Goal: Information Seeking & Learning: Learn about a topic

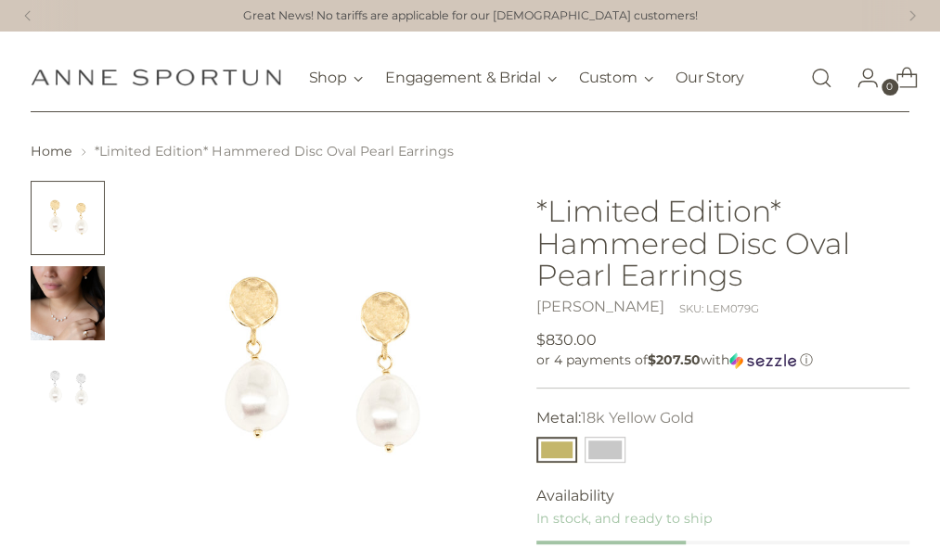
click at [74, 294] on img "Change image to image 2" at bounding box center [68, 303] width 74 height 74
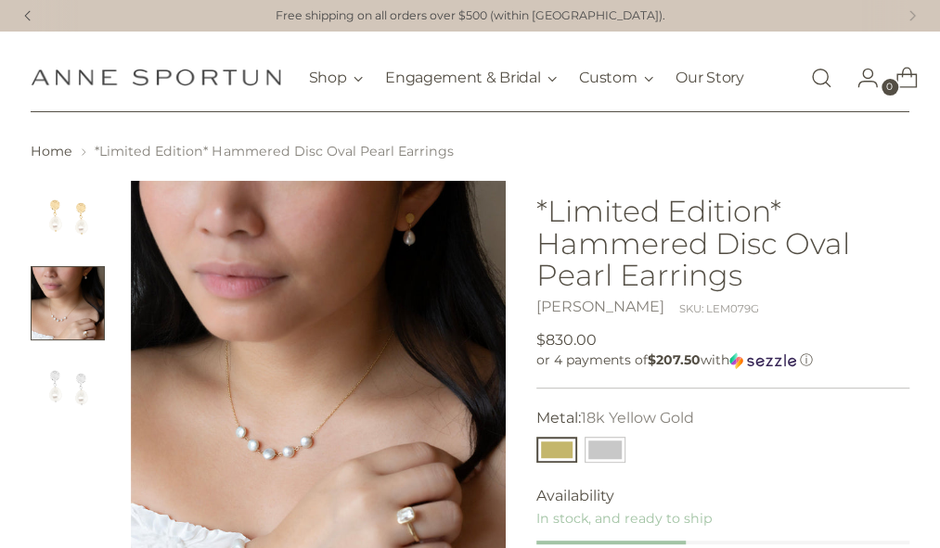
click at [26, 16] on icon at bounding box center [27, 15] width 5 height 9
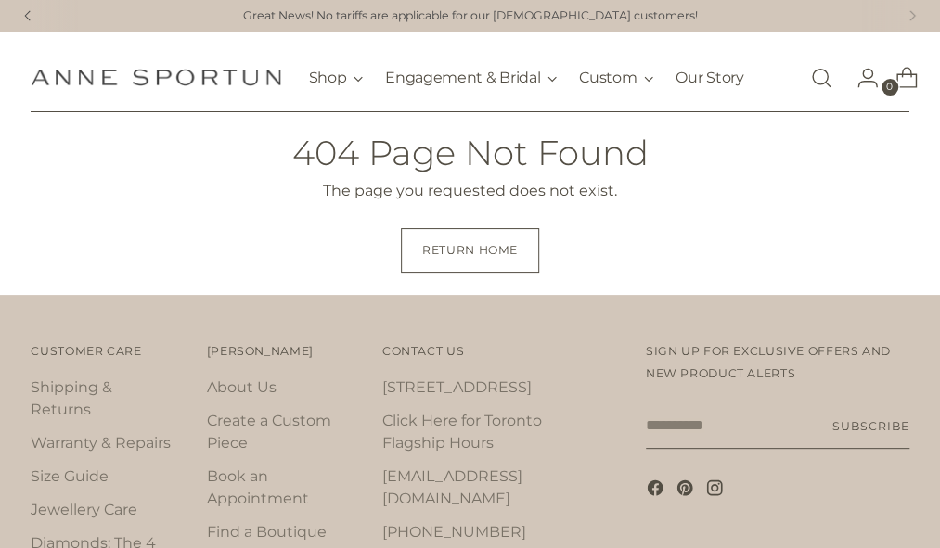
click at [30, 18] on icon at bounding box center [28, 15] width 22 height 11
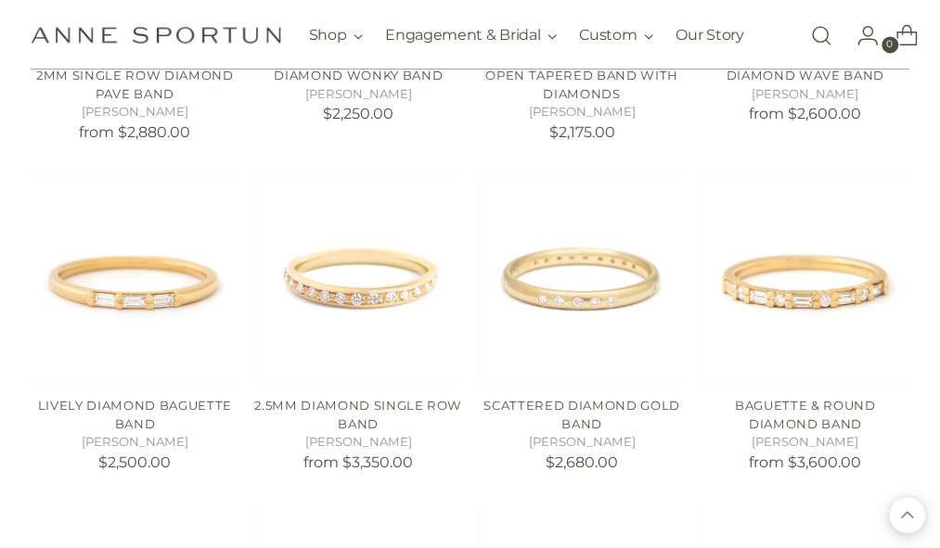
scroll to position [1268, 0]
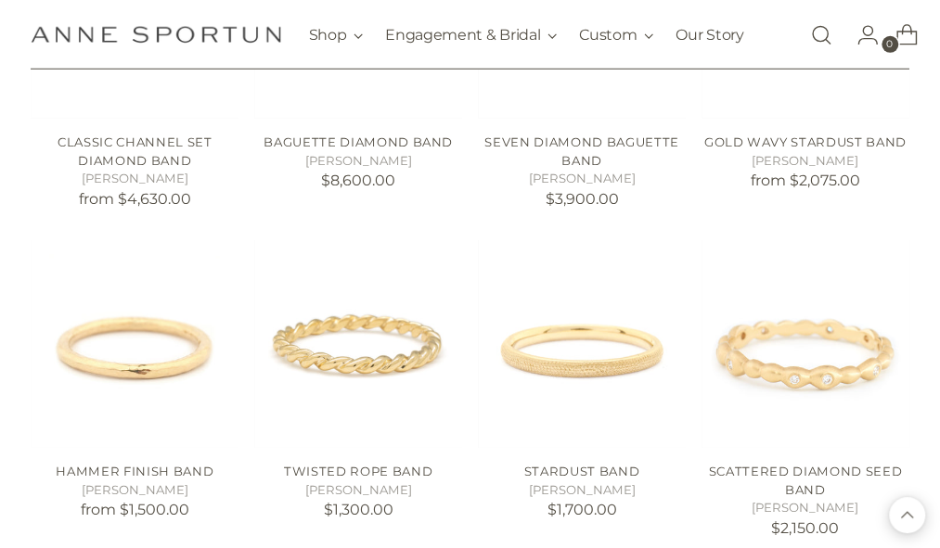
scroll to position [2186, 0]
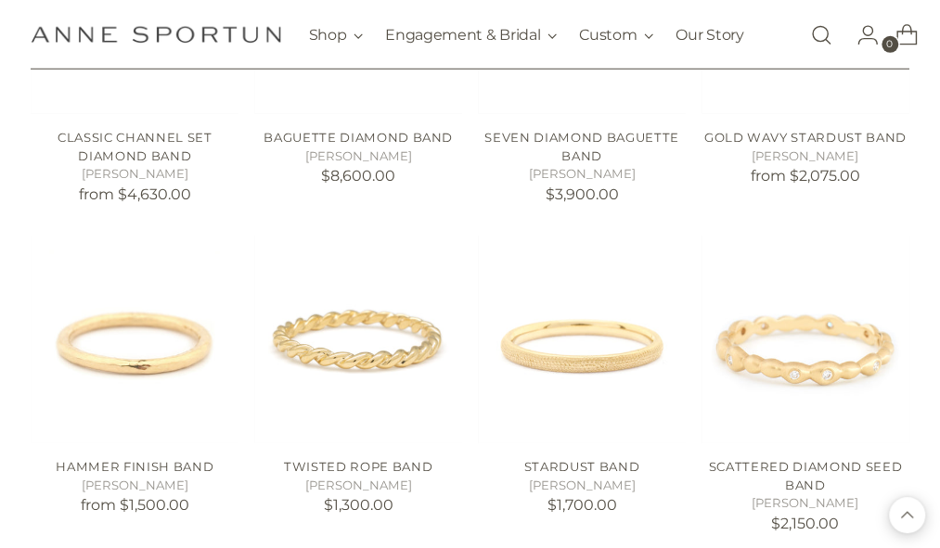
click at [822, 38] on link "Open search modal" at bounding box center [821, 35] width 37 height 37
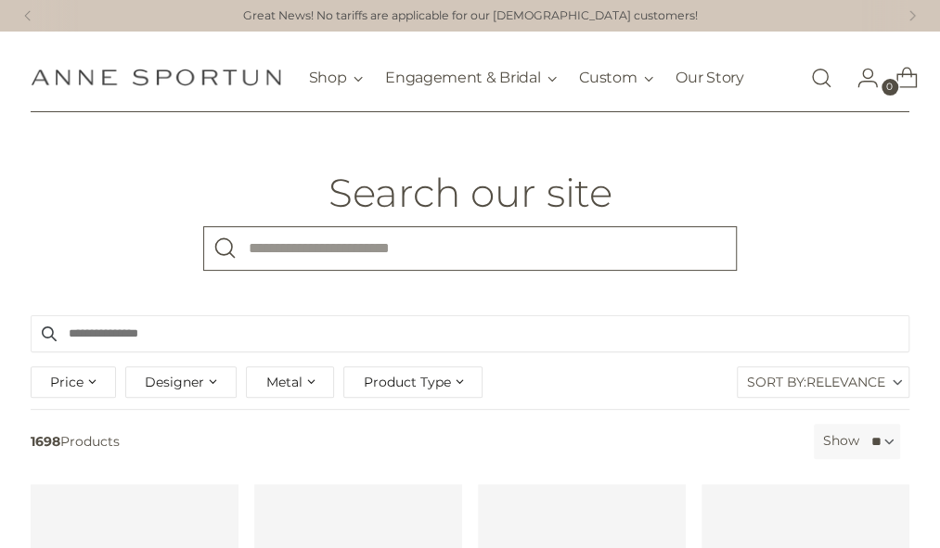
click at [357, 244] on input "What are you looking for?" at bounding box center [470, 248] width 534 height 45
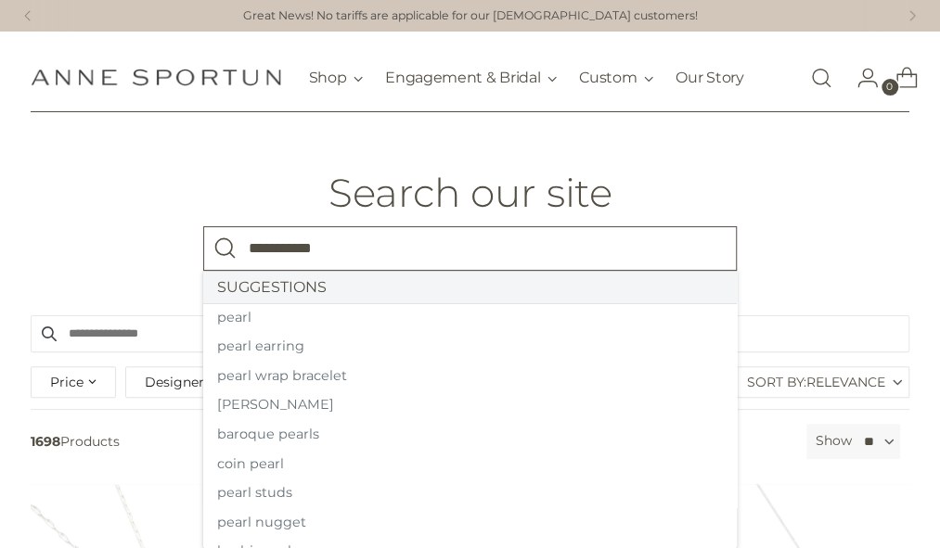
type input "**********"
click at [203, 226] on button "Search" at bounding box center [225, 248] width 45 height 45
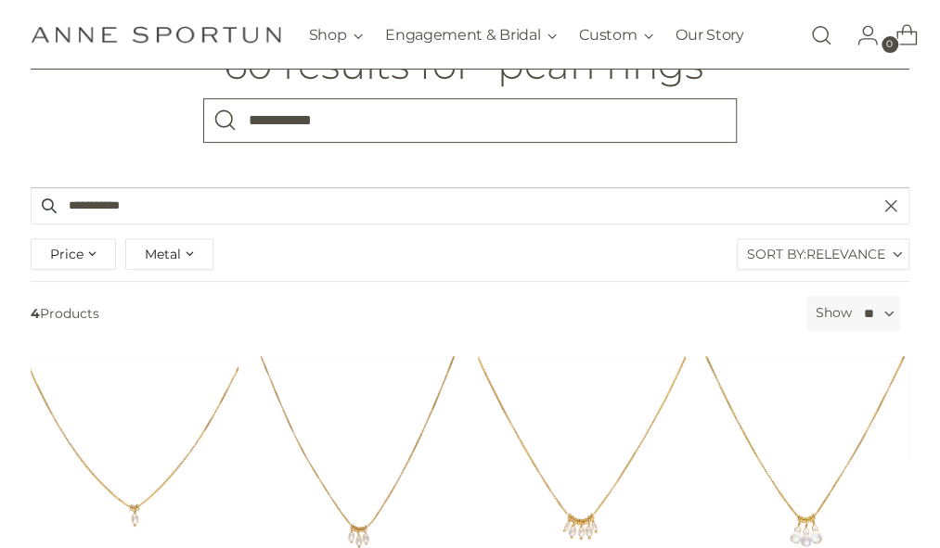
scroll to position [110, 0]
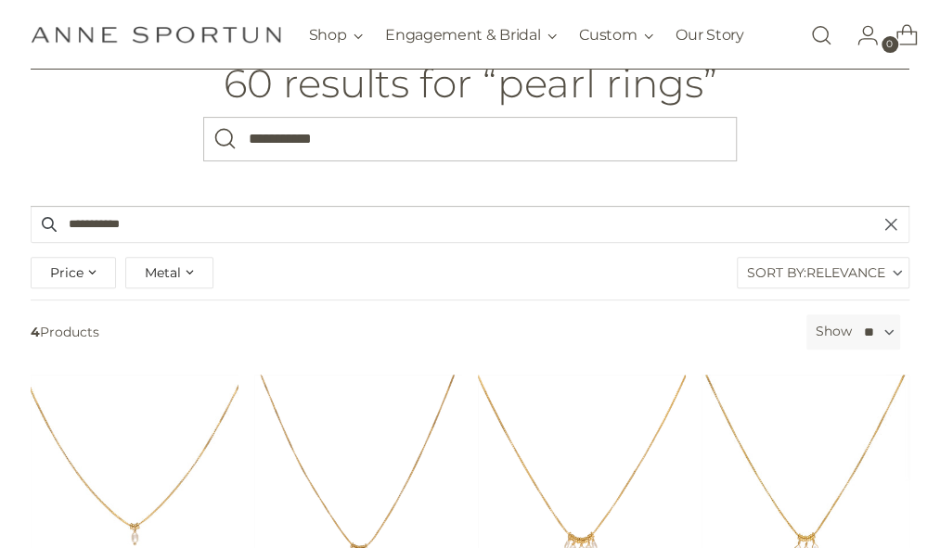
click at [884, 329] on select "** ** ** **" at bounding box center [877, 332] width 45 height 35
